Goal: Contribute content

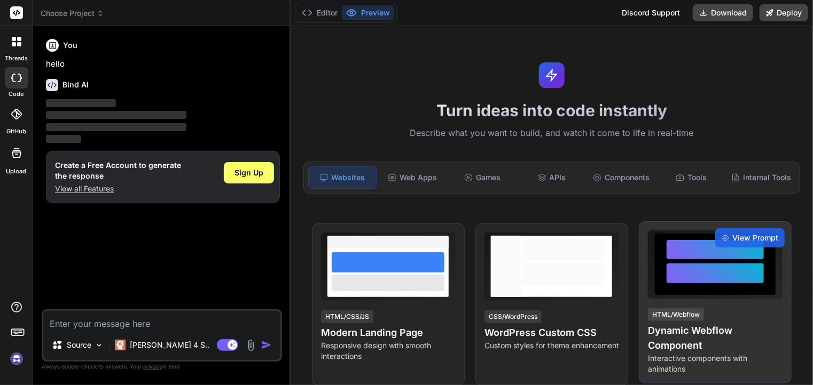
type textarea "x"
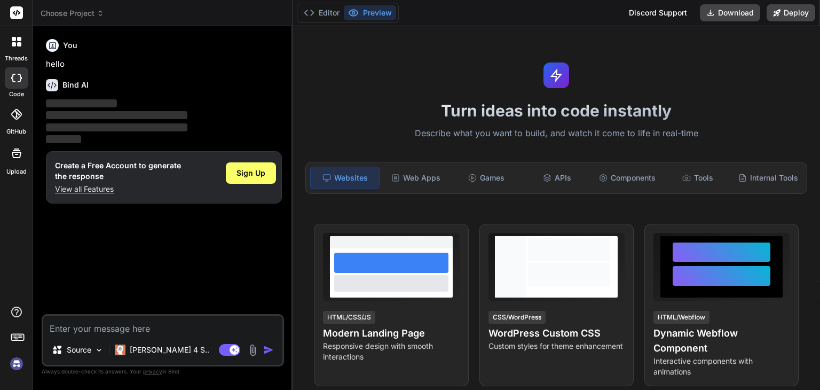
paste textarea "9. 🎯 Lore Ipsumdol Sita: Consect Adipi: Elitseddoei Tempor Incididuntu (LAB etd…"
type textarea "9. 🎯 Lore Ipsumdol Sita: Consect Adipi: Elitseddoei Tempor Incididuntu (LAB etd…"
type textarea "x"
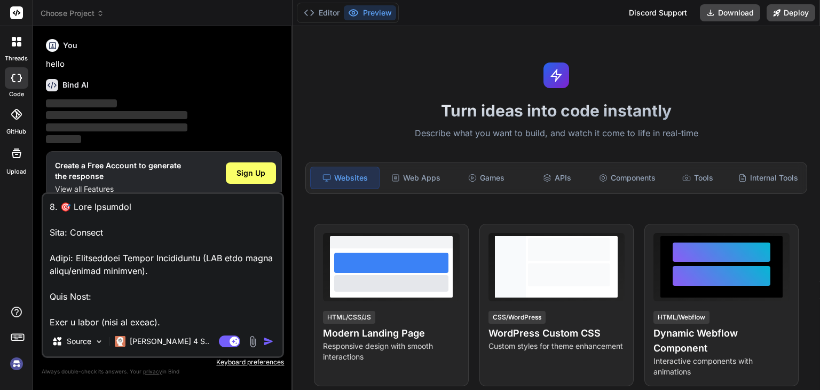
scroll to position [2345, 0]
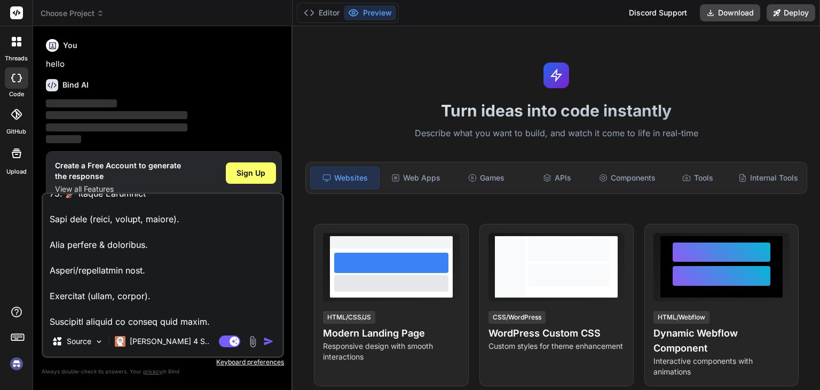
type textarea "9. 🎯 Lore Ipsumdol Sita: Consect Adipi: Elitseddoei Tempor Incididuntu (LAB etd…"
click at [267, 343] on img "button" at bounding box center [268, 341] width 11 height 11
click at [491, 178] on div "Games" at bounding box center [486, 178] width 68 height 22
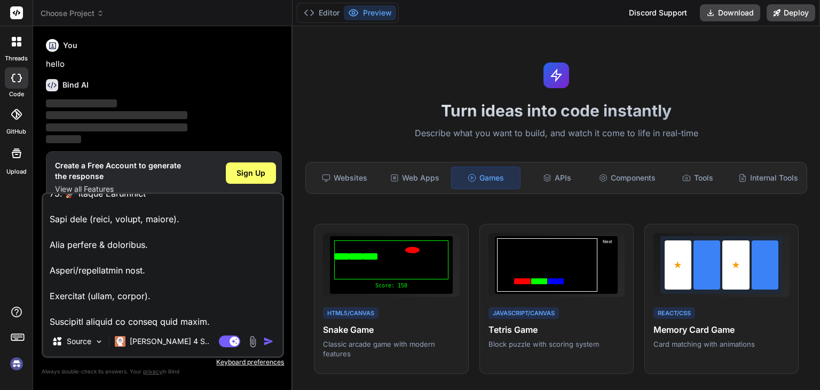
scroll to position [15, 0]
